Goal: Task Accomplishment & Management: Use online tool/utility

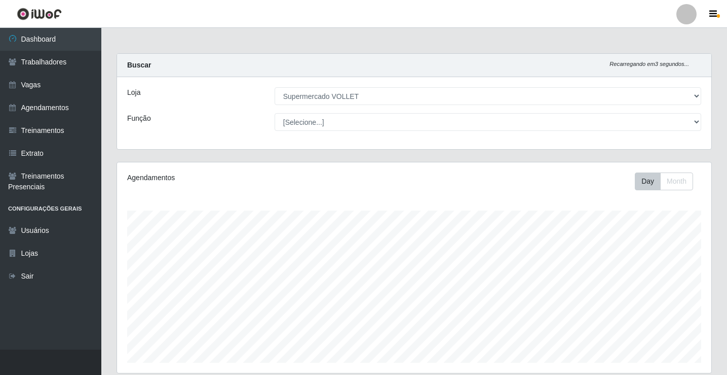
select select "72"
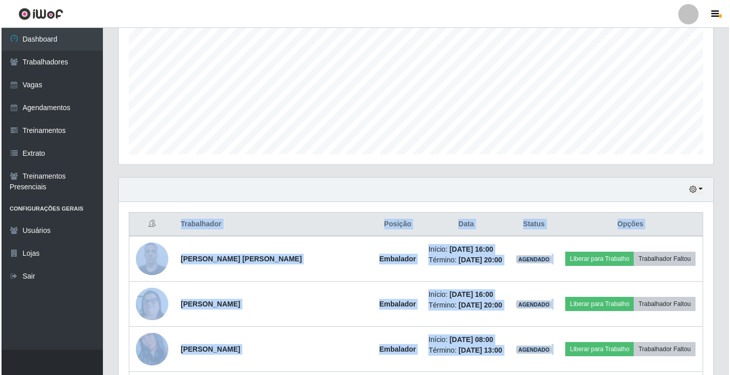
scroll to position [210, 595]
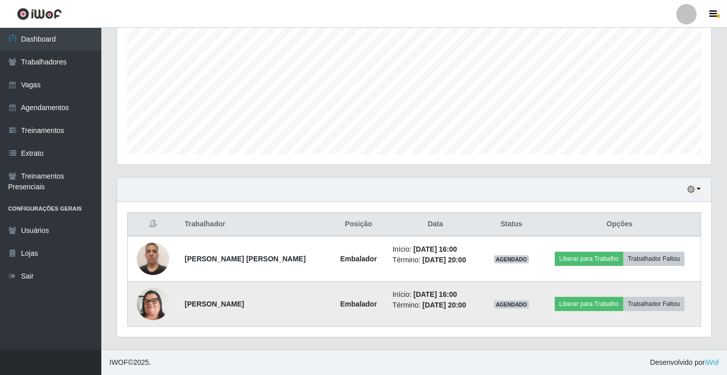
click at [604, 312] on td "Liberar para Trabalho Trabalhador Faltou" at bounding box center [620, 303] width 163 height 45
click at [605, 307] on button "Liberar para Trabalho" at bounding box center [589, 304] width 68 height 14
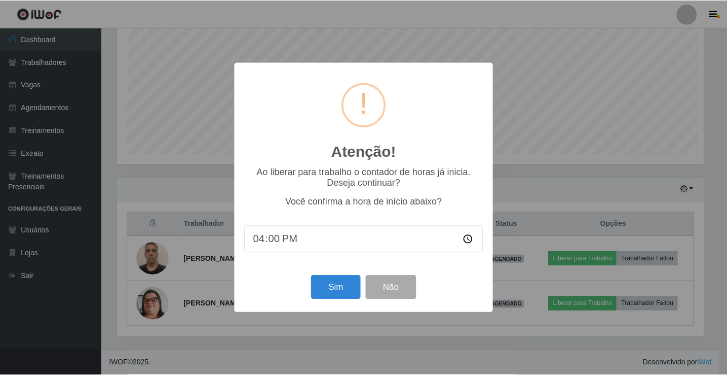
scroll to position [210, 590]
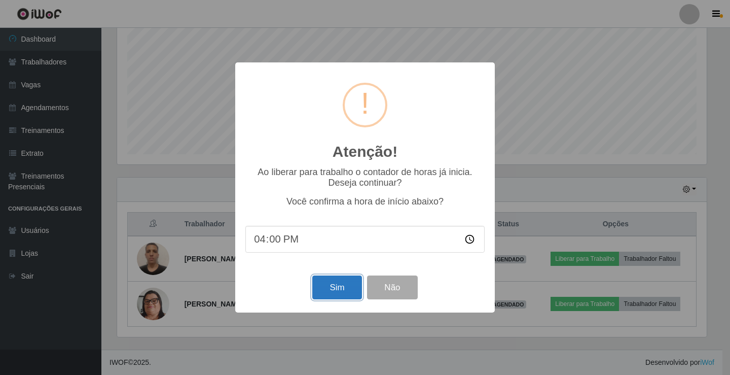
click at [350, 294] on button "Sim" at bounding box center [336, 287] width 49 height 24
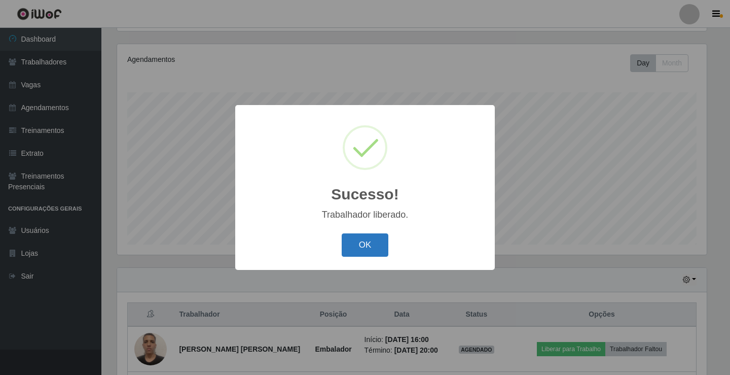
click at [361, 245] on button "OK" at bounding box center [365, 245] width 47 height 24
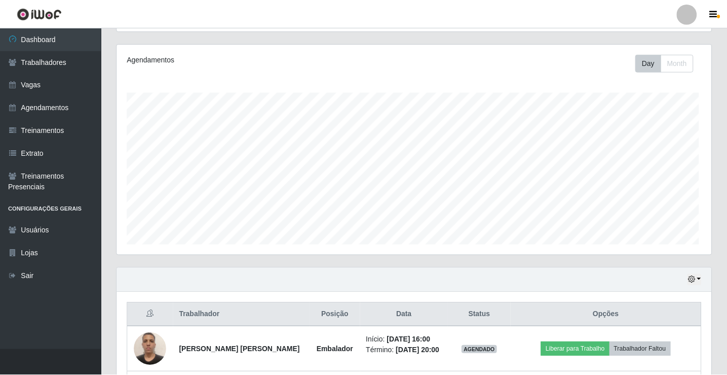
scroll to position [210, 595]
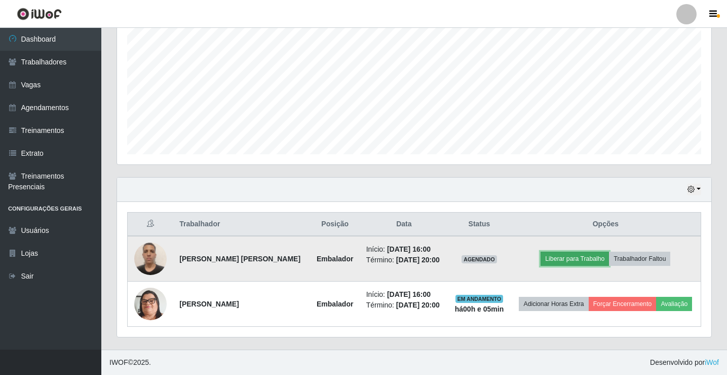
click at [594, 264] on button "Liberar para Trabalho" at bounding box center [575, 258] width 68 height 14
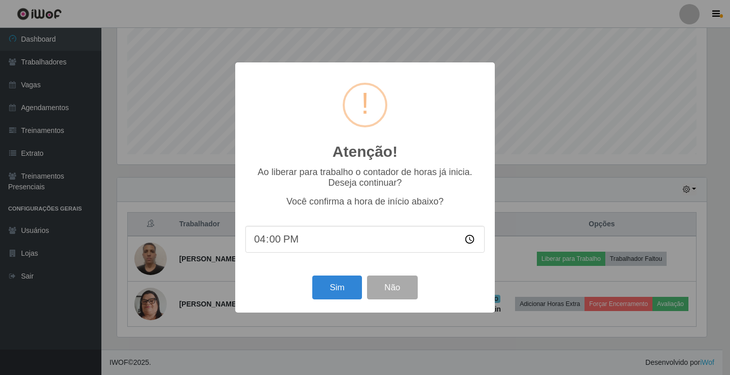
click at [348, 235] on input "16:00" at bounding box center [364, 239] width 239 height 27
click at [338, 242] on input "16:00" at bounding box center [364, 239] width 239 height 27
click at [282, 246] on input "16:00" at bounding box center [364, 239] width 239 height 27
click at [275, 245] on input "16:00" at bounding box center [364, 239] width 239 height 27
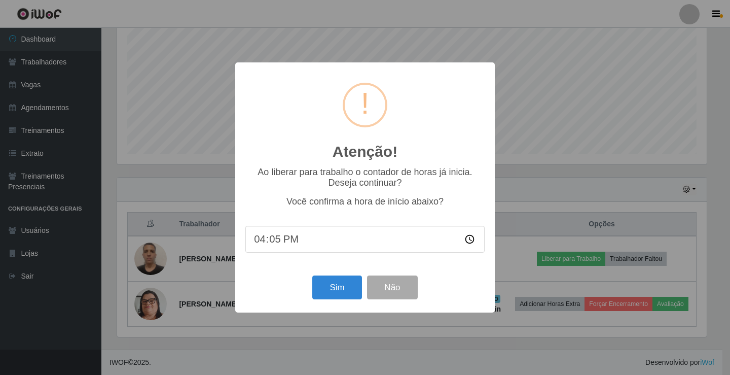
click at [469, 243] on input "16:05" at bounding box center [364, 239] width 239 height 27
type input "16:05"
click at [349, 252] on input "16:05" at bounding box center [364, 239] width 239 height 27
click at [302, 241] on input "16:05" at bounding box center [364, 239] width 239 height 27
click at [342, 288] on button "Sim" at bounding box center [336, 287] width 49 height 24
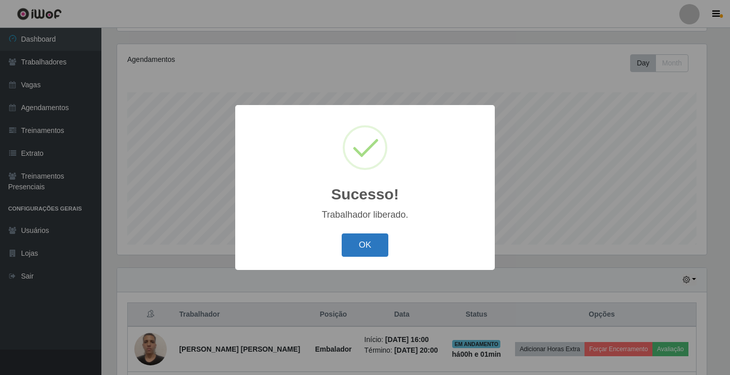
click at [373, 257] on button "OK" at bounding box center [365, 245] width 47 height 24
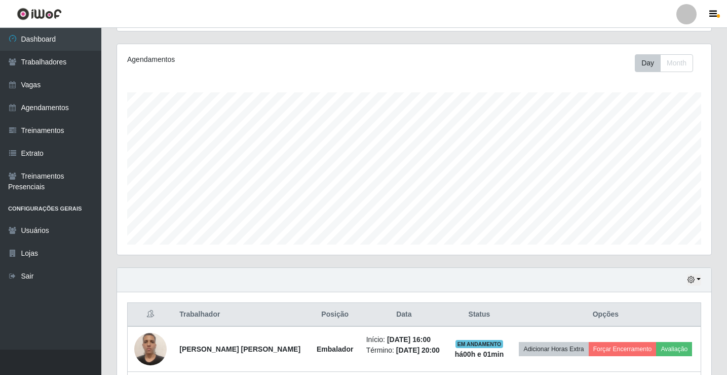
scroll to position [208, 0]
